Goal: Transaction & Acquisition: Purchase product/service

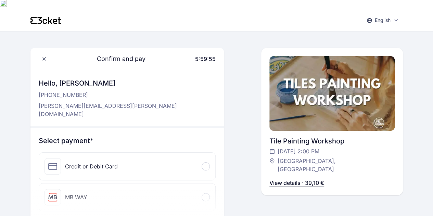
scroll to position [31, 0]
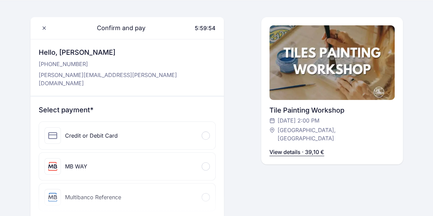
click at [131, 122] on div "Credit or Debit Card" at bounding box center [127, 135] width 177 height 27
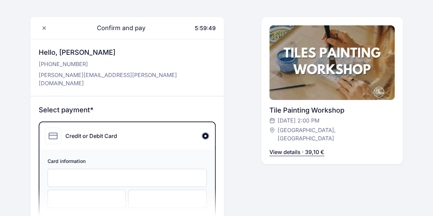
click at [83, 170] on div "Card information" at bounding box center [127, 183] width 176 height 66
click at [132, 190] on div at bounding box center [167, 199] width 78 height 18
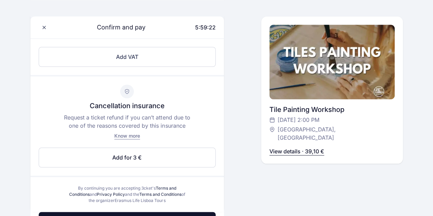
scroll to position [325, 0]
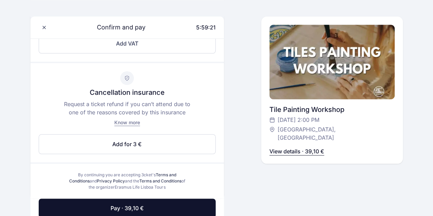
click at [132, 204] on span "Pay · 39,10 €" at bounding box center [127, 208] width 33 height 8
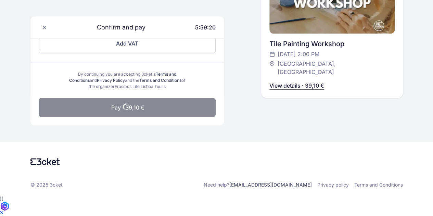
scroll to position [287, 0]
